Goal: Task Accomplishment & Management: Use online tool/utility

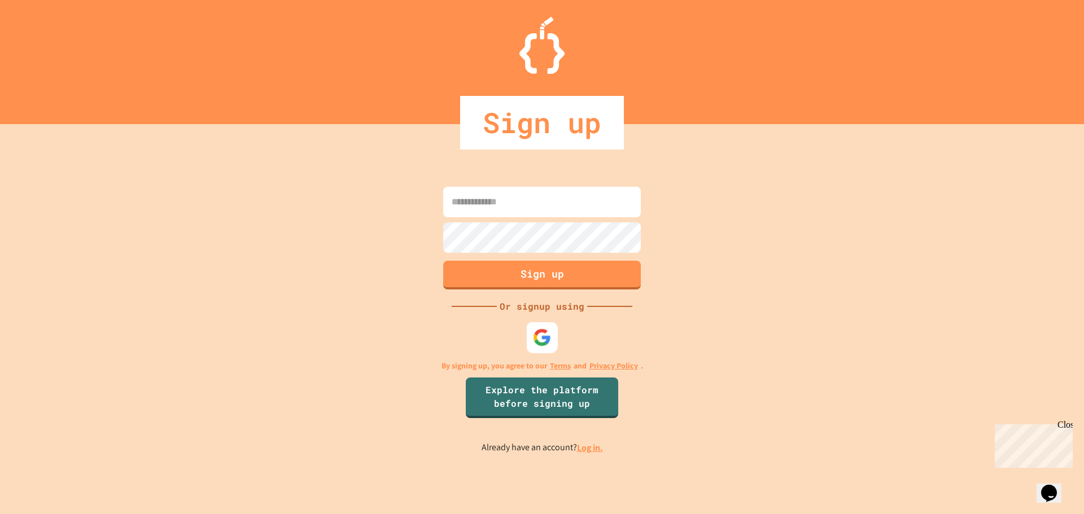
click at [536, 332] on img at bounding box center [542, 337] width 19 height 19
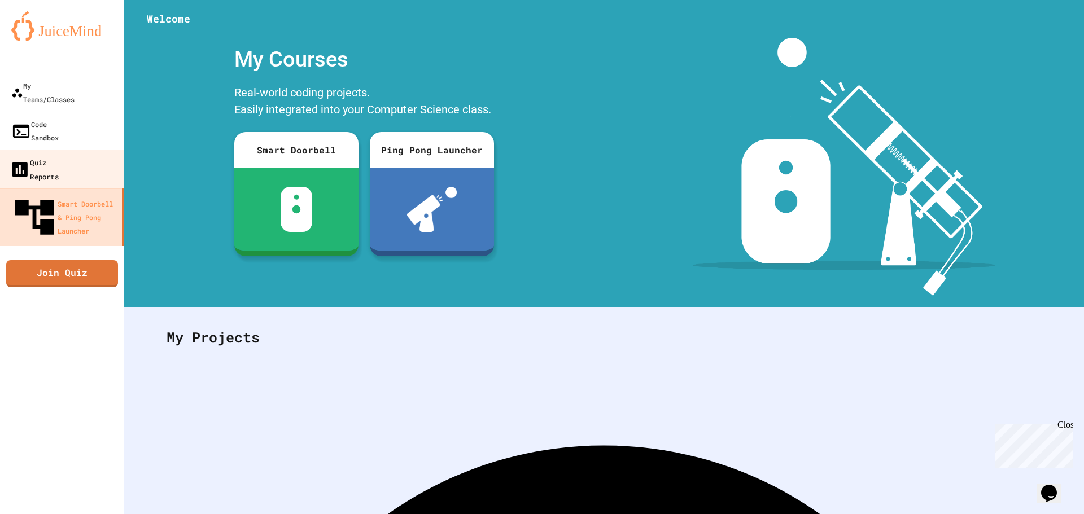
click at [59, 155] on div "Quiz Reports" at bounding box center [34, 169] width 49 height 28
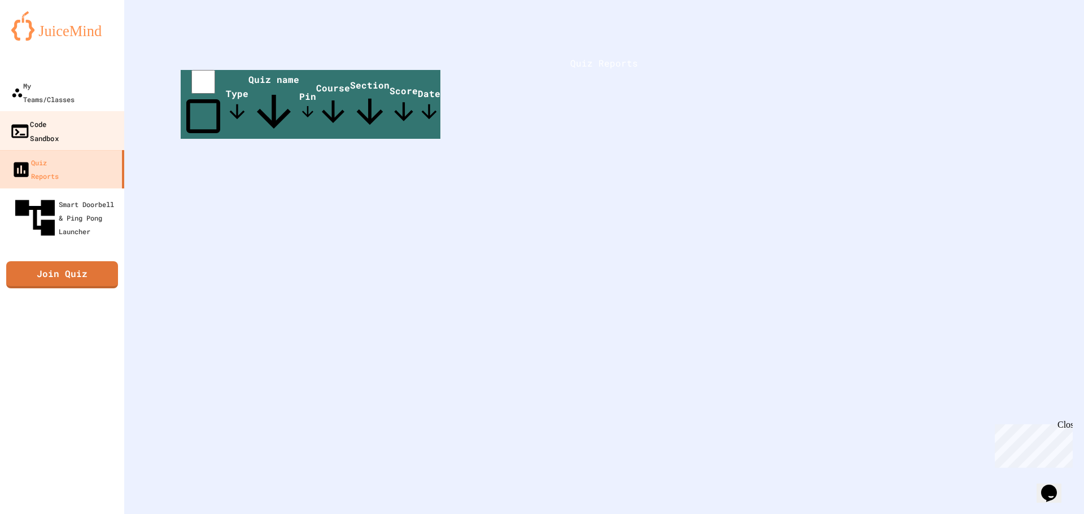
click at [59, 117] on div "Code Sandbox" at bounding box center [34, 131] width 49 height 28
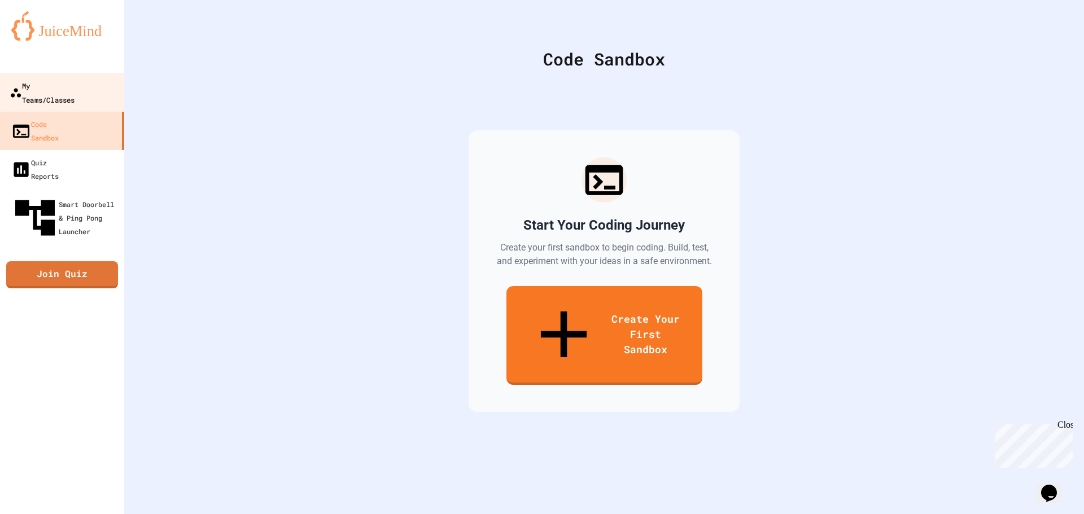
click at [75, 84] on div "My Teams/Classes" at bounding box center [42, 92] width 65 height 28
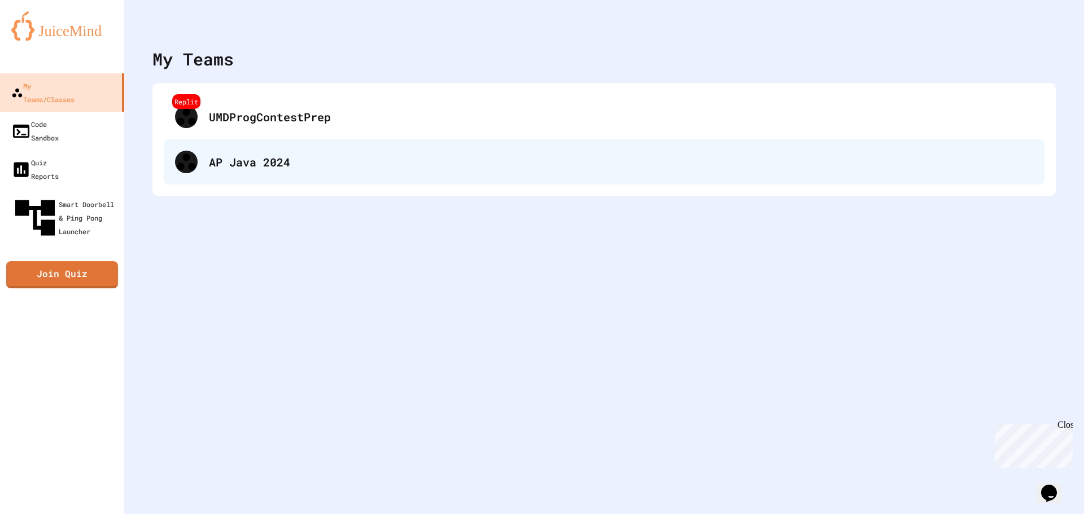
click at [303, 169] on div "AP Java 2024" at bounding box center [621, 162] width 824 height 17
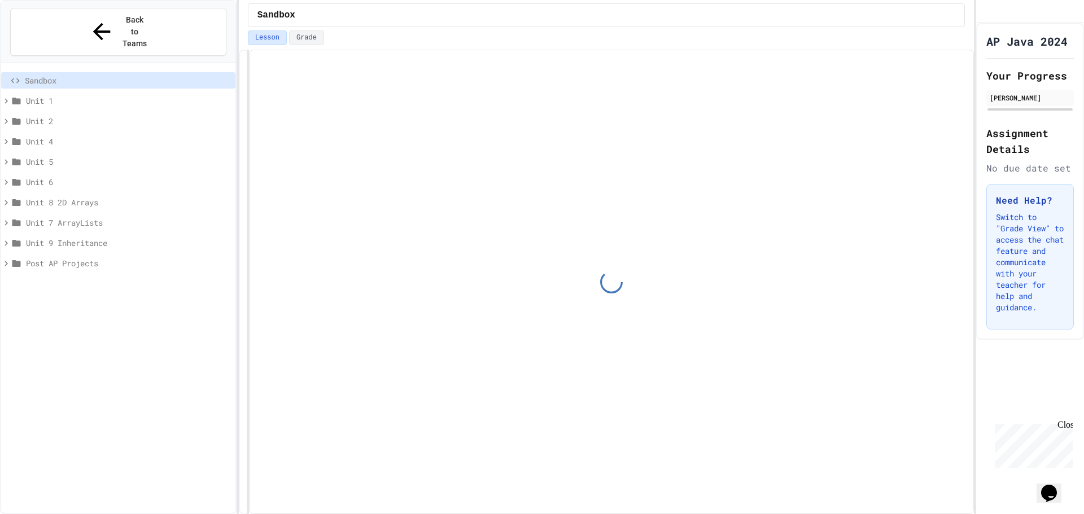
click at [99, 255] on div "Post AP Projects" at bounding box center [118, 265] width 234 height 20
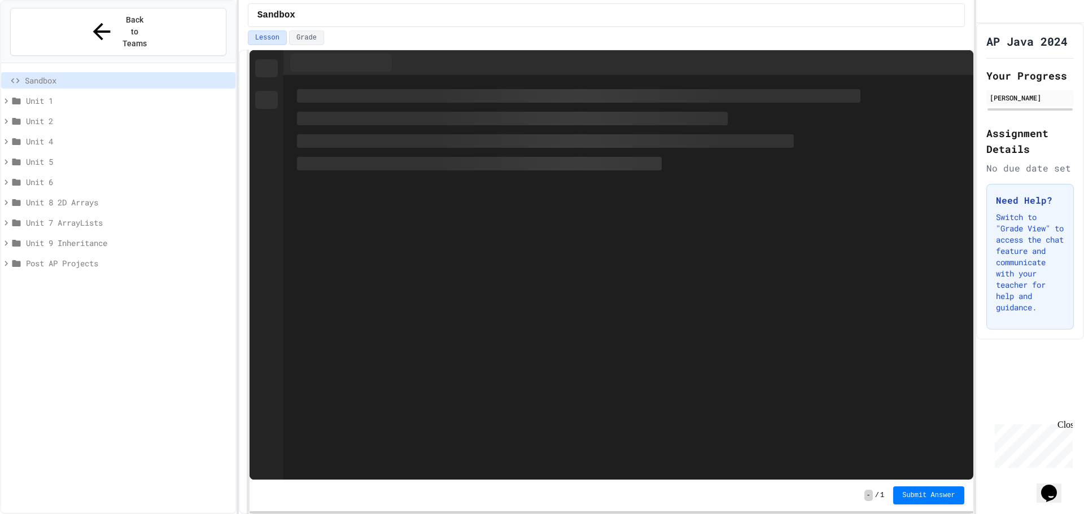
click at [107, 257] on span "Post AP Projects" at bounding box center [128, 263] width 205 height 12
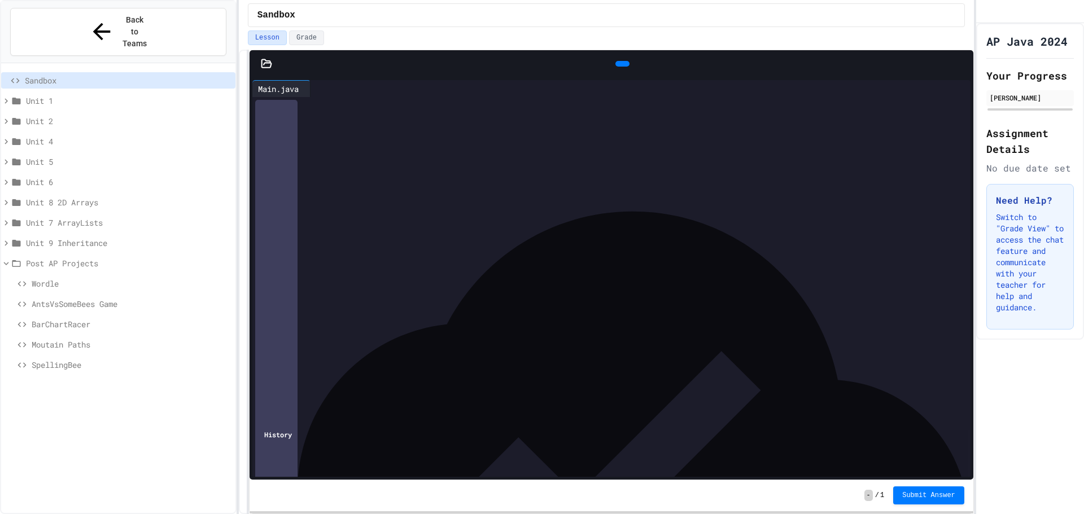
click at [35, 278] on span "Wordle" at bounding box center [131, 284] width 199 height 12
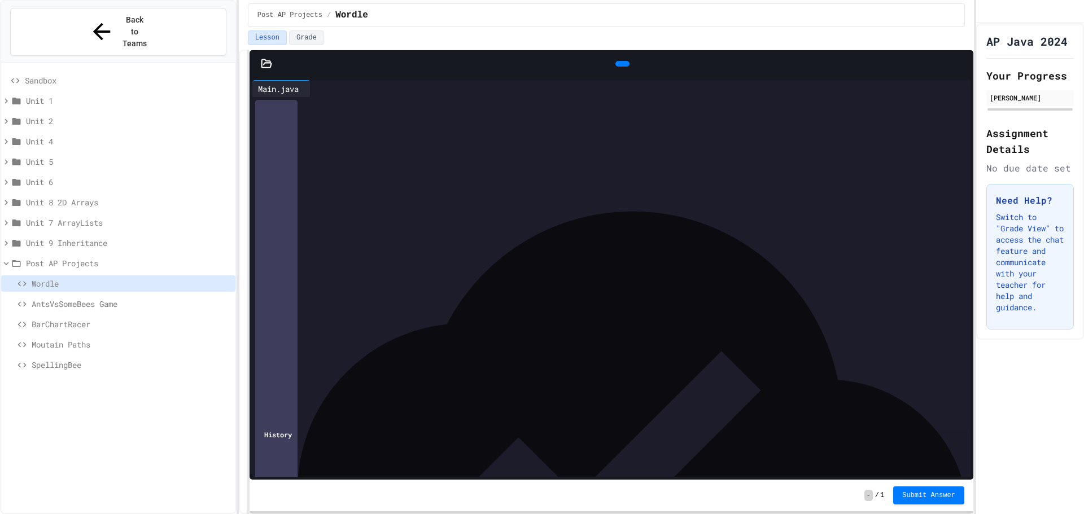
click at [621, 64] on icon at bounding box center [621, 64] width 0 height 0
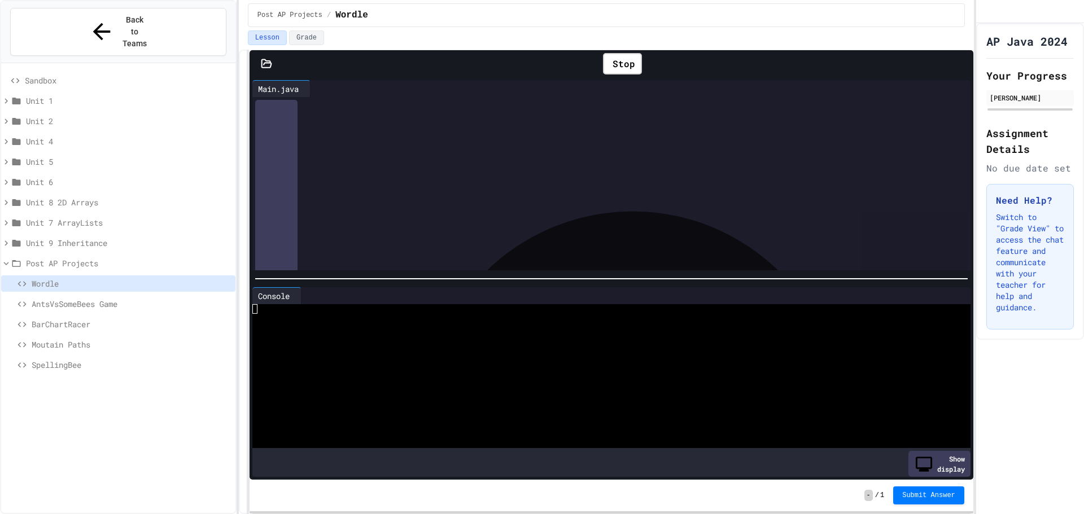
click at [57, 298] on span "AntsVsSomeBees Game" at bounding box center [131, 304] width 199 height 12
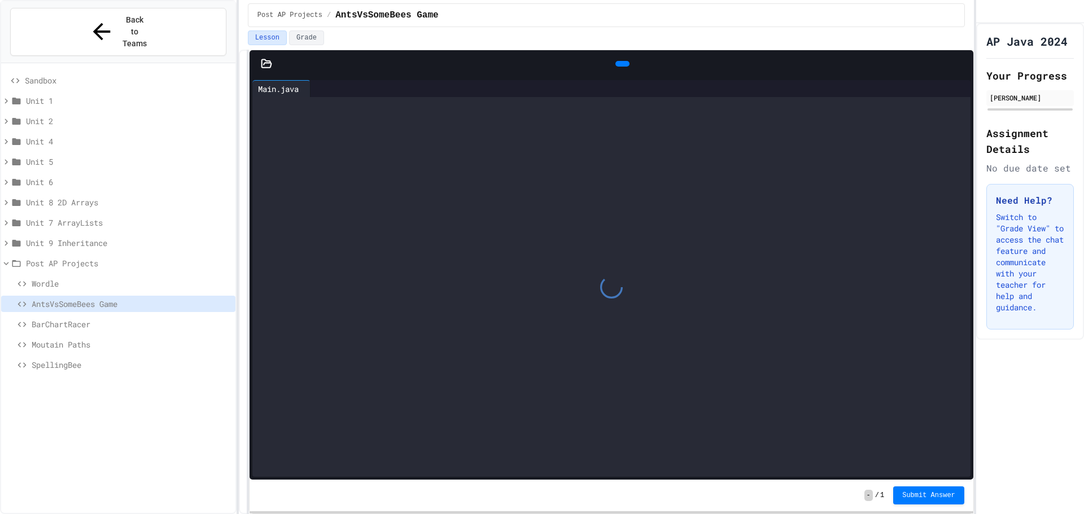
click at [622, 65] on div at bounding box center [623, 64] width 14 height 6
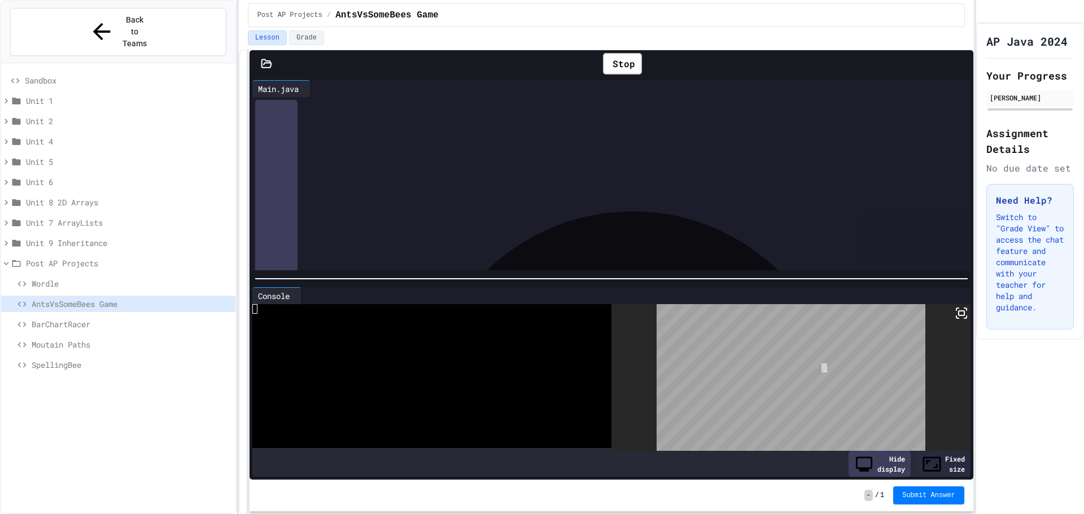
click at [819, 364] on body "**********" at bounding box center [542, 257] width 1084 height 514
click at [120, 339] on span "Moutain Paths" at bounding box center [131, 345] width 199 height 12
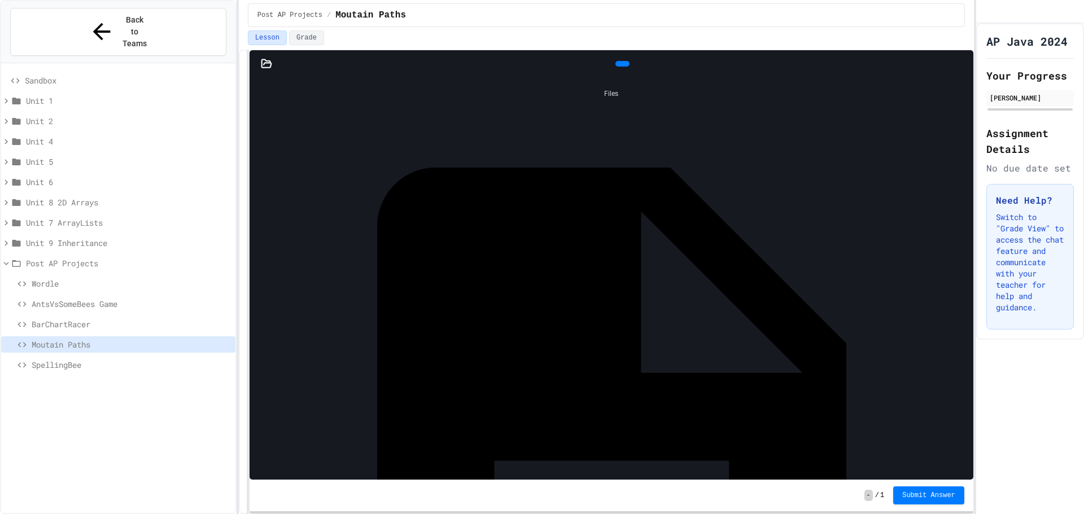
click at [73, 359] on span "SpellingBee" at bounding box center [131, 365] width 199 height 12
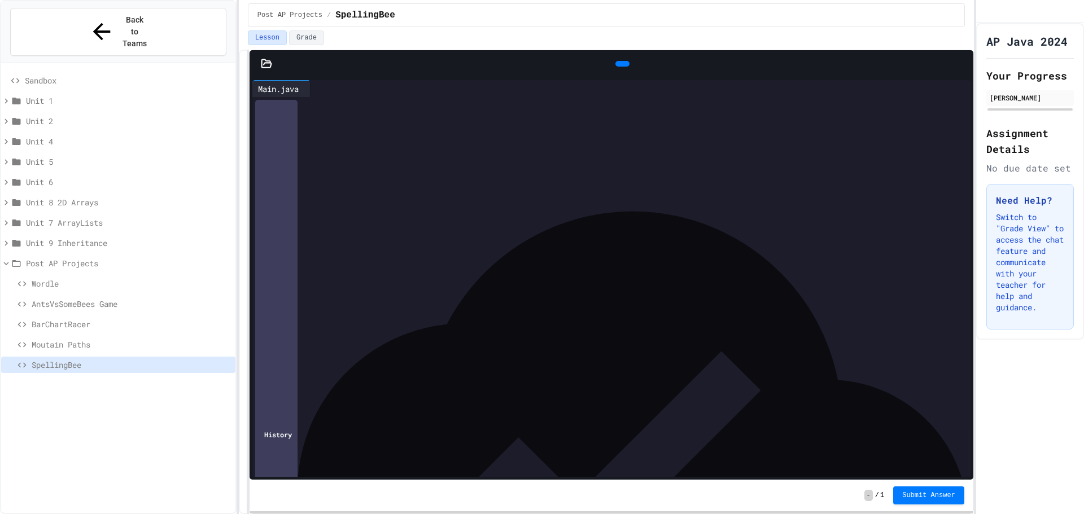
click at [608, 47] on div "Lesson Grade" at bounding box center [606, 39] width 735 height 19
click at [621, 64] on icon at bounding box center [621, 64] width 0 height 0
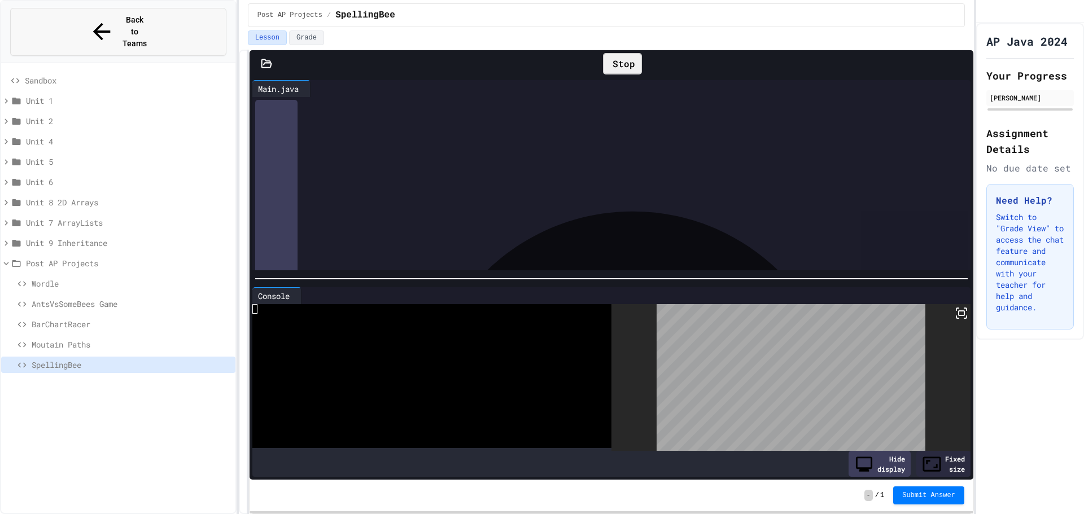
click at [106, 25] on button "Back to Teams" at bounding box center [118, 32] width 216 height 48
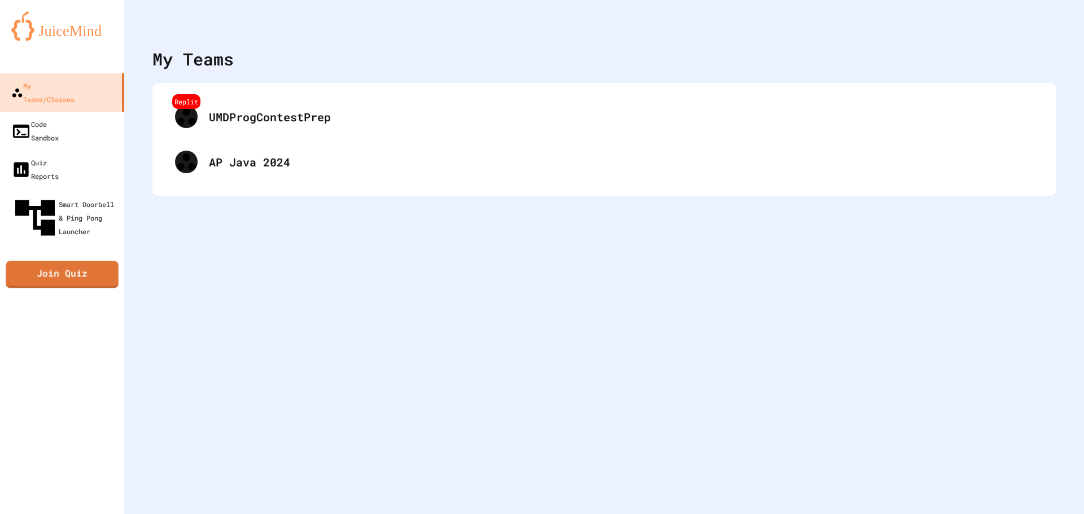
click at [75, 261] on link "Join Quiz" at bounding box center [62, 274] width 112 height 27
click at [90, 26] on img at bounding box center [62, 25] width 102 height 29
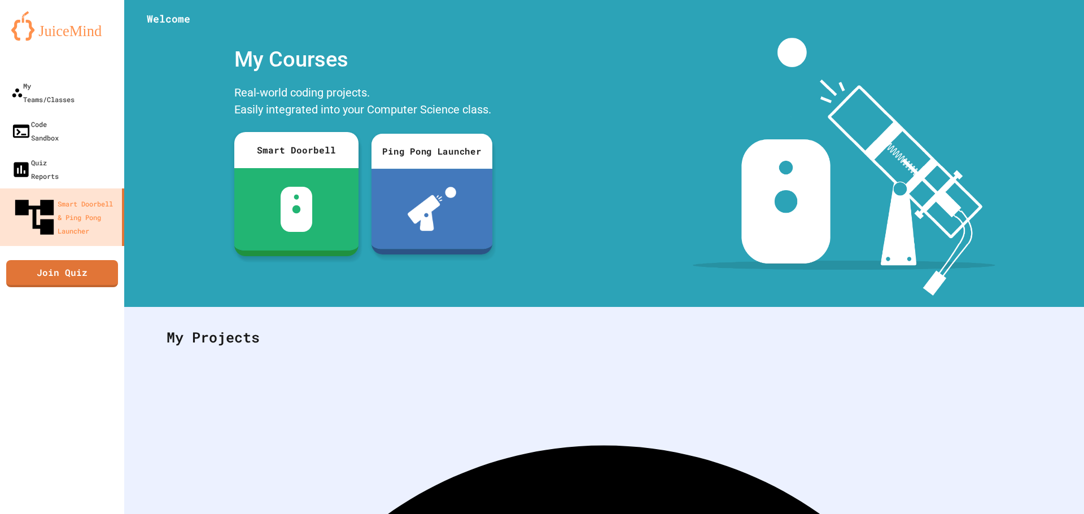
scroll to position [52, 0]
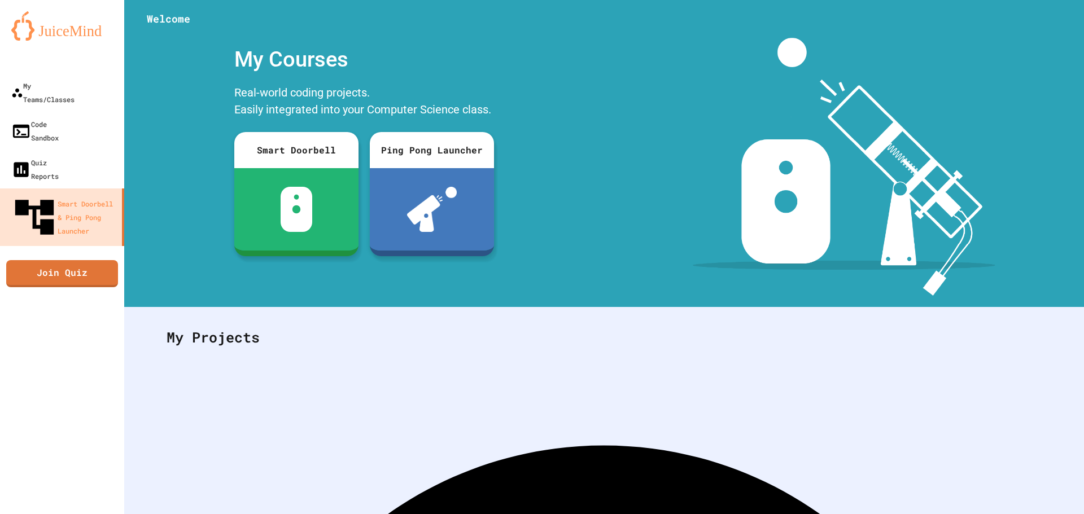
click at [1043, 21] on div at bounding box center [604, 17] width 960 height 34
click at [1050, 28] on icon "My Account" at bounding box center [1050, 28] width 0 height 0
click at [69, 514] on div at bounding box center [542, 514] width 1084 height 0
click at [168, 22] on div at bounding box center [604, 17] width 960 height 34
click at [34, 24] on img at bounding box center [62, 25] width 102 height 29
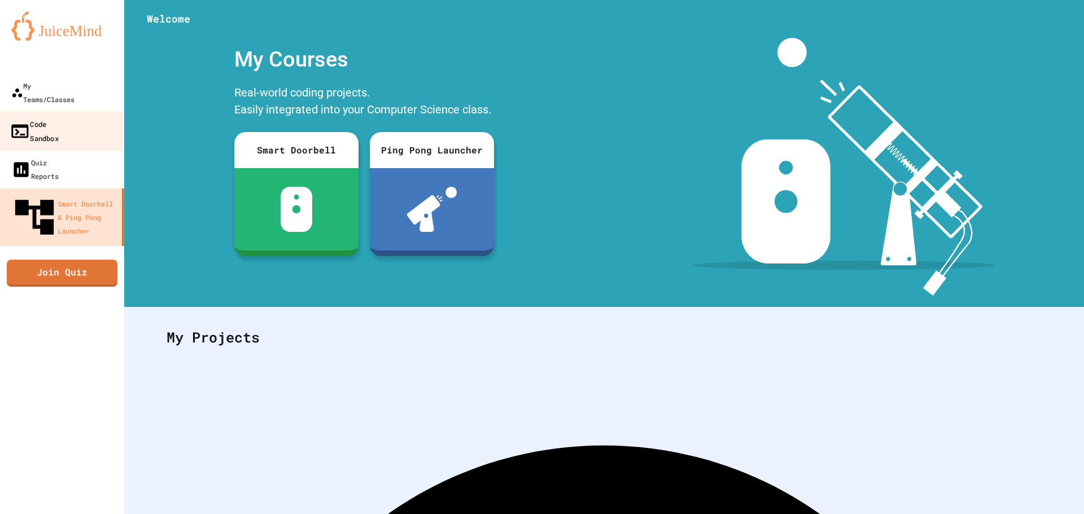
click at [59, 117] on div "Code Sandbox" at bounding box center [34, 131] width 49 height 28
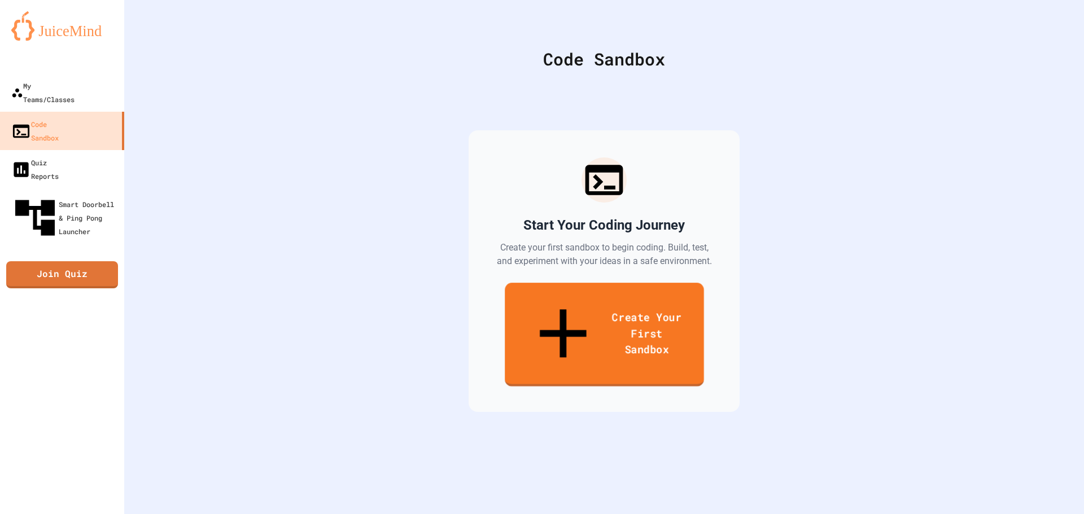
click at [511, 293] on link "Create Your First Sandbox" at bounding box center [604, 335] width 199 height 104
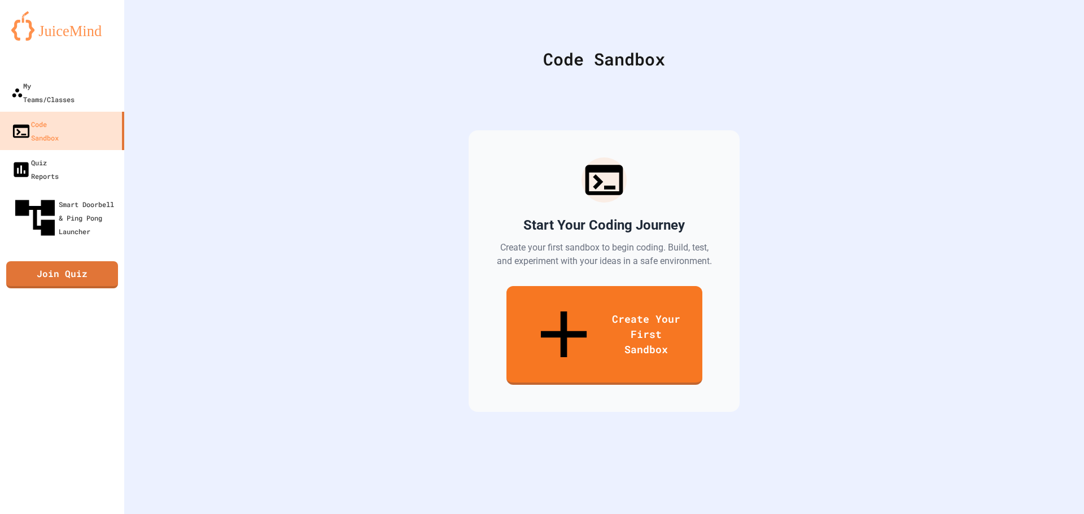
drag, startPoint x: 472, startPoint y: 144, endPoint x: 134, endPoint y: 149, distance: 337.2
type input "*"
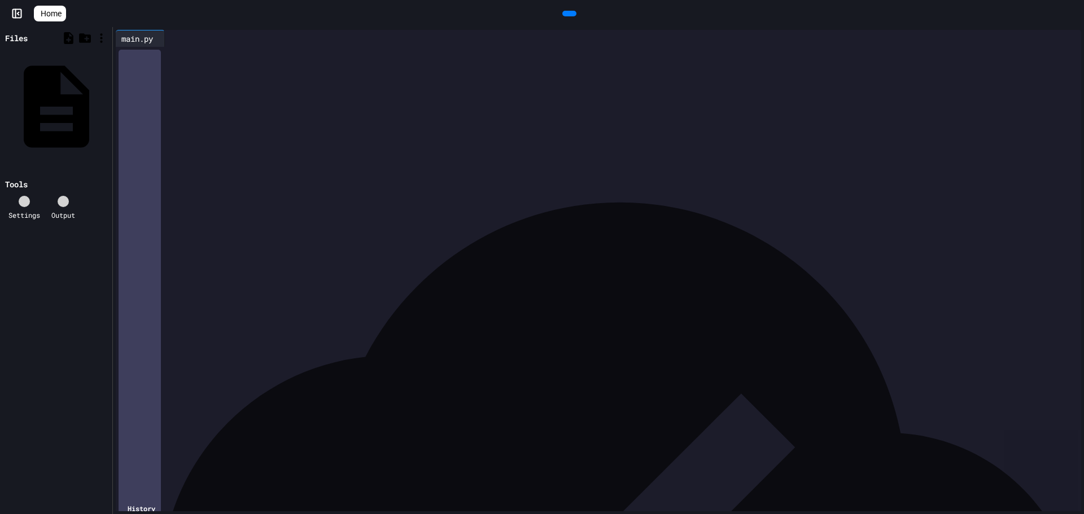
click at [419, 63] on div at bounding box center [607, 55] width 949 height 16
drag, startPoint x: 156, startPoint y: 37, endPoint x: 140, endPoint y: 60, distance: 28.0
click at [149, 76] on div "******" at bounding box center [597, 72] width 957 height 28
click at [148, 69] on div "******" at bounding box center [140, 66] width 43 height 17
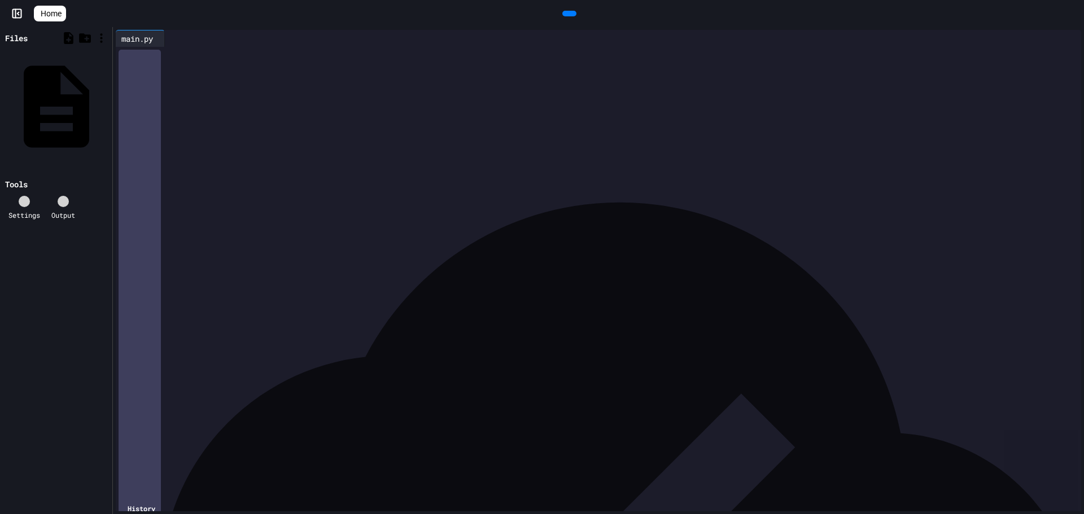
click at [211, 63] on div at bounding box center [607, 55] width 949 height 16
